Goal: Information Seeking & Learning: Learn about a topic

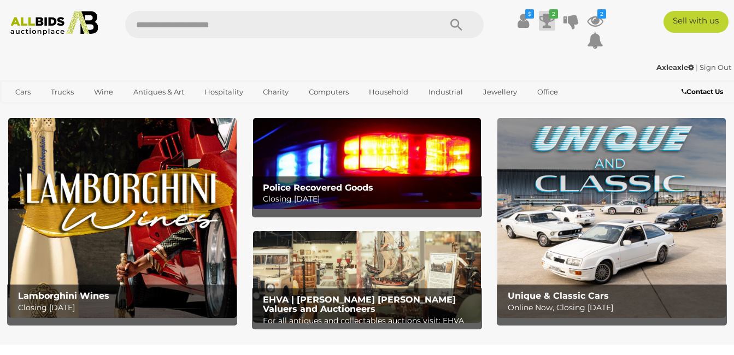
click at [547, 21] on icon at bounding box center [547, 21] width 15 height 20
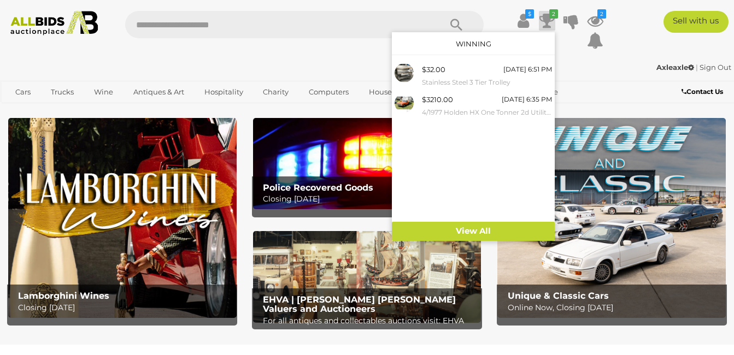
click at [547, 21] on icon at bounding box center [547, 21] width 15 height 20
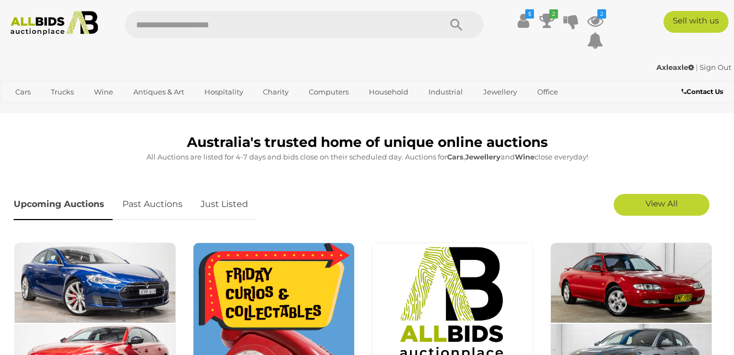
scroll to position [247, 0]
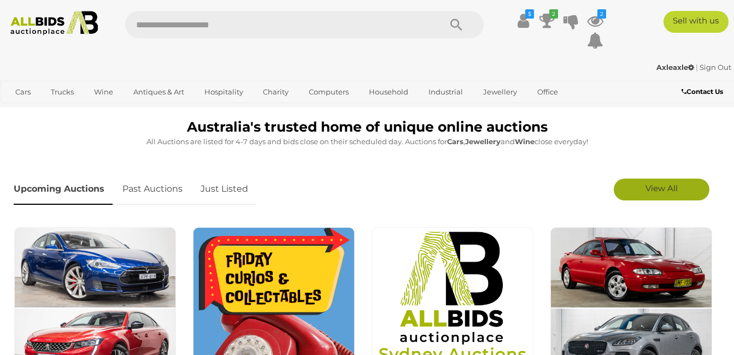
click at [676, 188] on span "View All" at bounding box center [662, 188] width 32 height 10
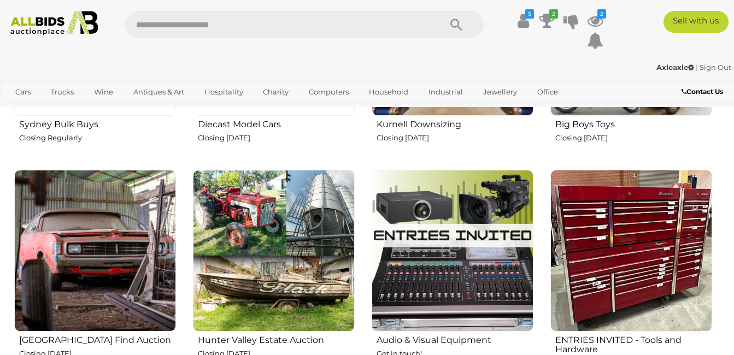
scroll to position [1677, 0]
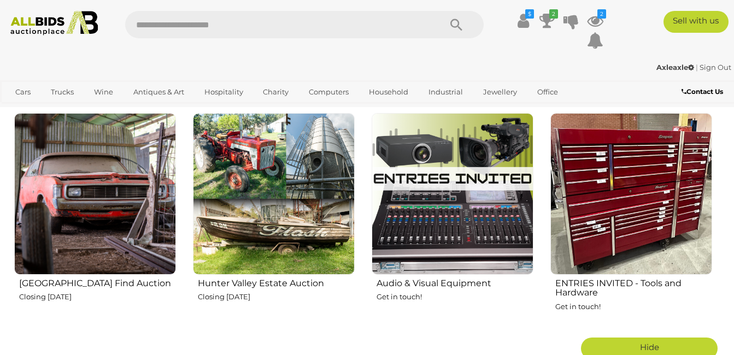
click at [164, 173] on img at bounding box center [95, 194] width 162 height 162
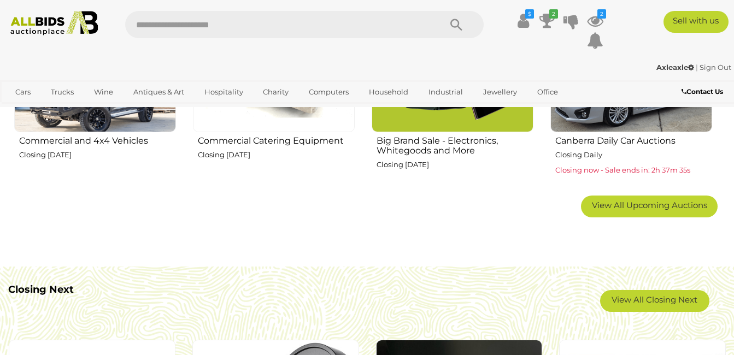
scroll to position [725, 0]
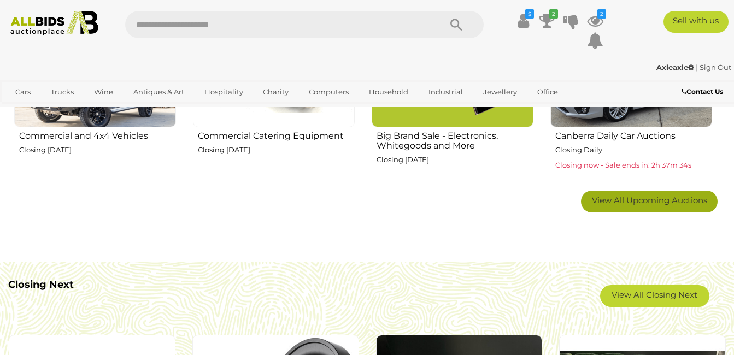
click at [662, 197] on span "View All Upcoming Auctions" at bounding box center [649, 200] width 115 height 10
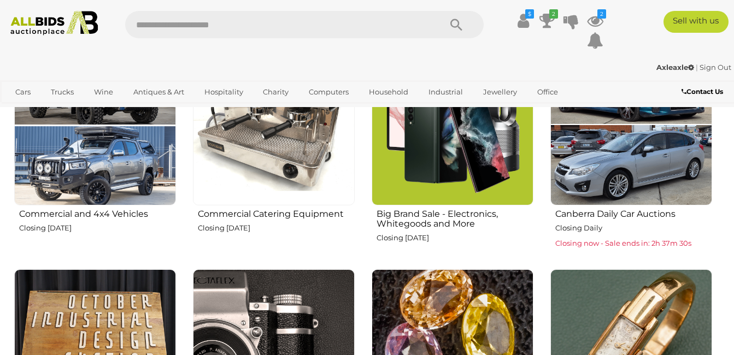
scroll to position [611, 0]
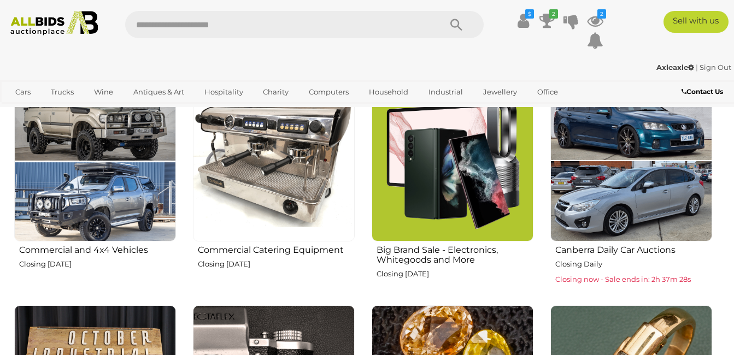
click at [639, 149] on img at bounding box center [632, 161] width 162 height 162
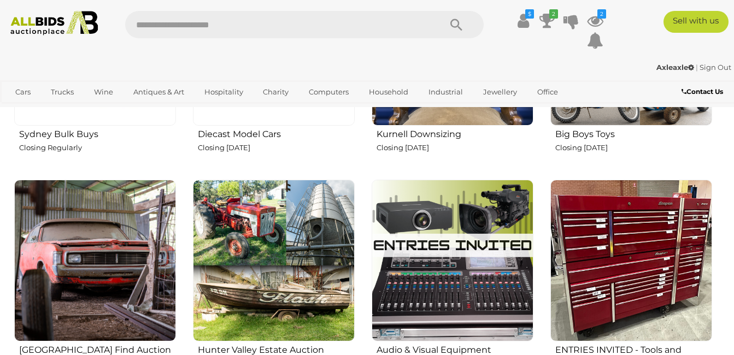
scroll to position [1639, 0]
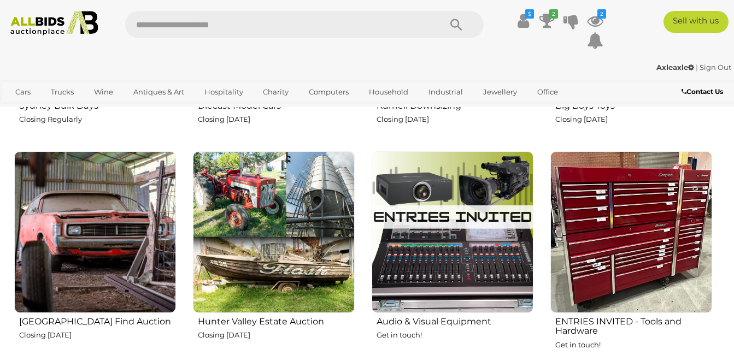
click at [278, 260] on img at bounding box center [274, 232] width 162 height 162
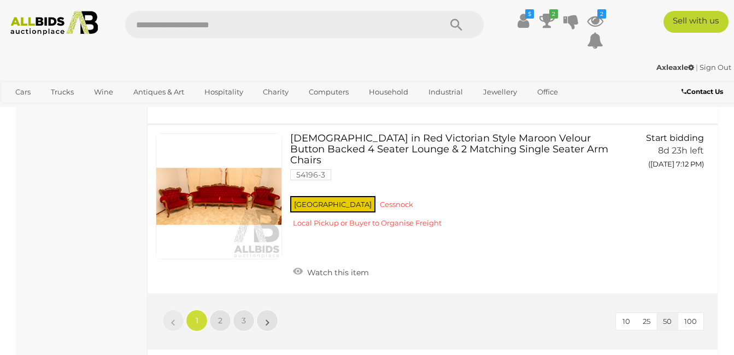
scroll to position [7489, 0]
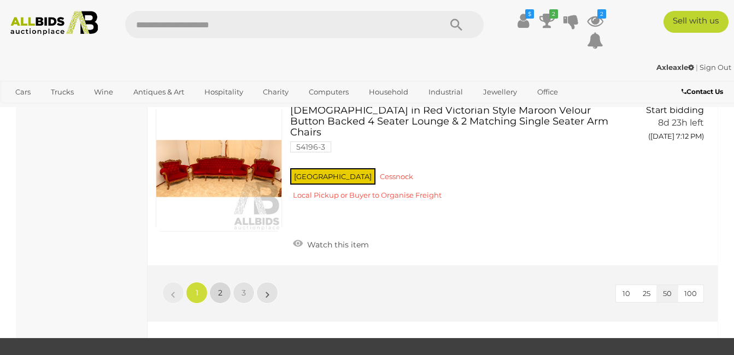
click at [217, 282] on link "2" at bounding box center [220, 293] width 22 height 22
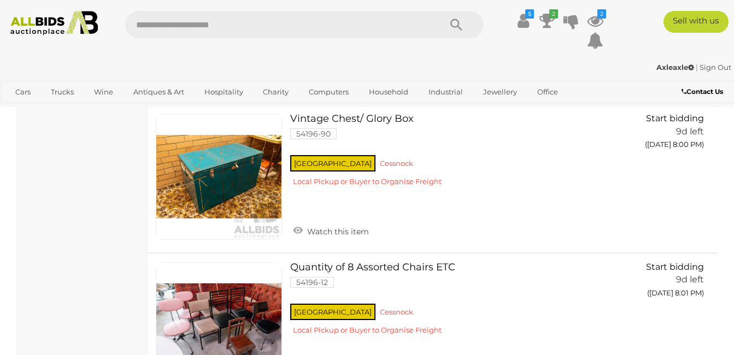
scroll to position [7467, 0]
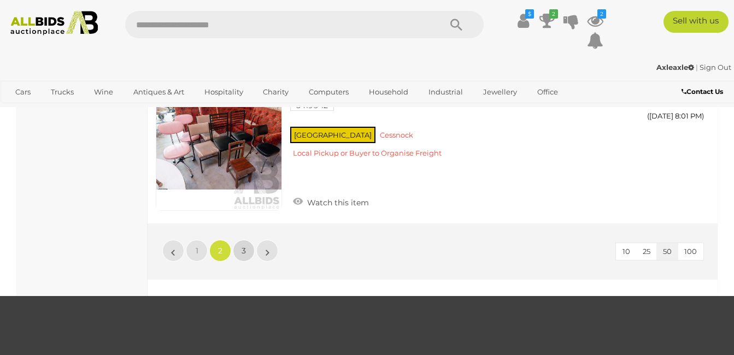
click at [244, 246] on span "3" at bounding box center [244, 251] width 4 height 10
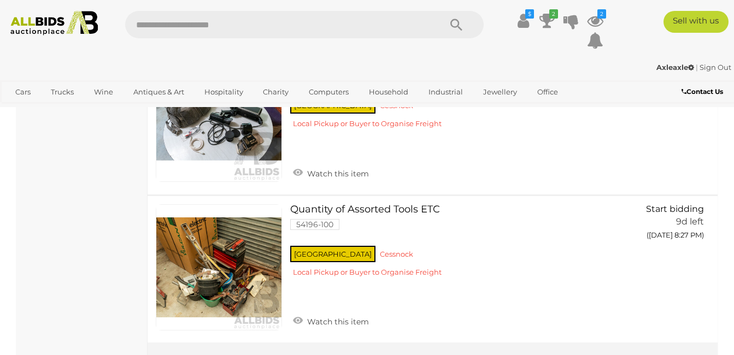
scroll to position [3908, 0]
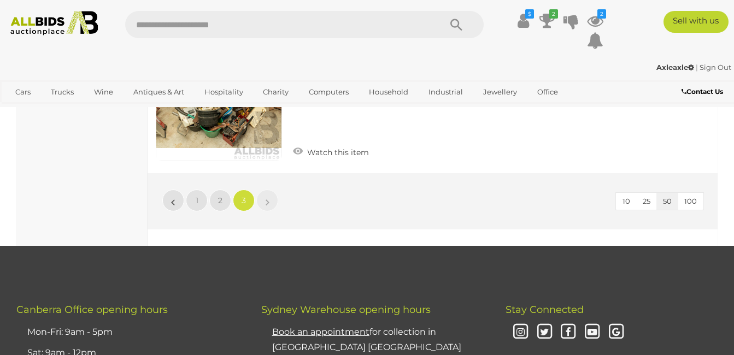
scroll to position [56, 0]
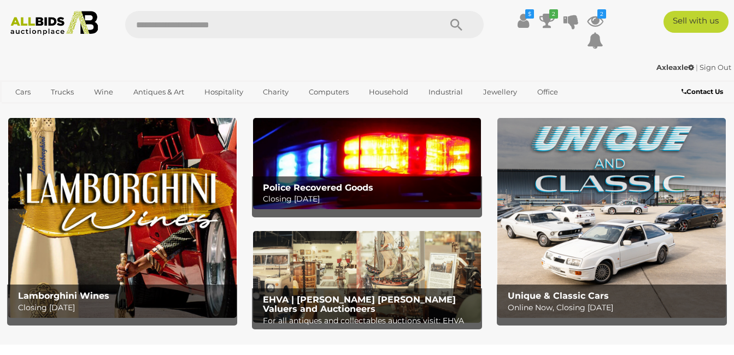
scroll to position [1639, 0]
